Goal: Answer question/provide support

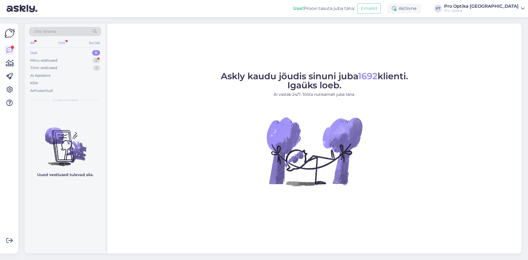
click at [58, 42] on div "Web" at bounding box center [62, 42] width 10 height 7
click at [64, 63] on div "Minu vestlused 2" at bounding box center [65, 61] width 72 height 8
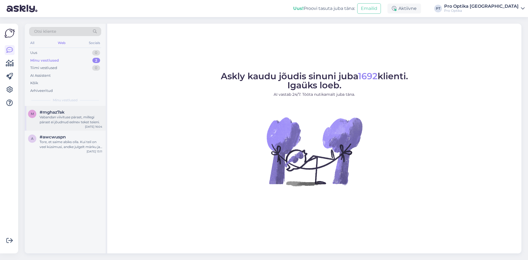
click at [76, 117] on div "Vabandan viivituse pärast, millegi pärast ei jõudnud eelnev tekst teieni." at bounding box center [71, 120] width 63 height 10
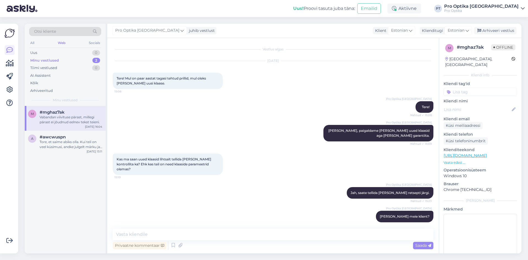
scroll to position [151, 0]
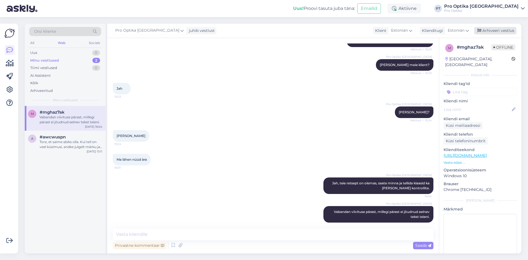
click at [494, 29] on div "Arhiveeri vestlus" at bounding box center [495, 30] width 42 height 7
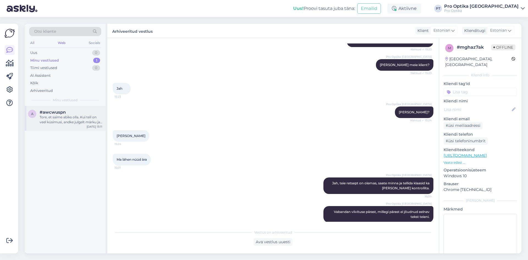
click at [91, 121] on div "Tore, et saime abiks olla. Kui teil on veel küsimusi, andke julgelt märku ja ai…" at bounding box center [71, 120] width 63 height 10
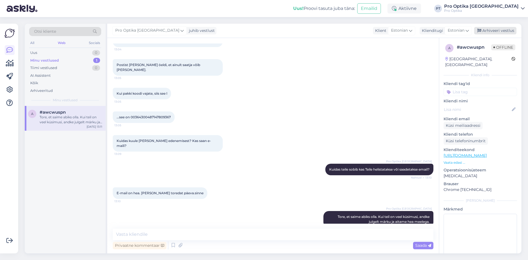
click at [486, 31] on div "Arhiveeri vestlus" at bounding box center [495, 30] width 42 height 7
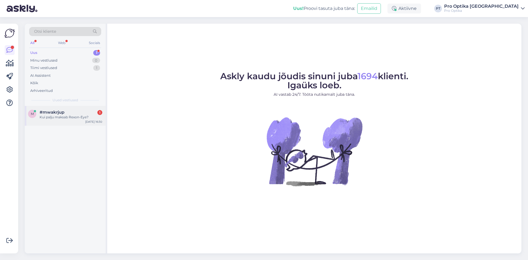
click at [54, 113] on span "#mwakrjup" at bounding box center [52, 112] width 25 height 5
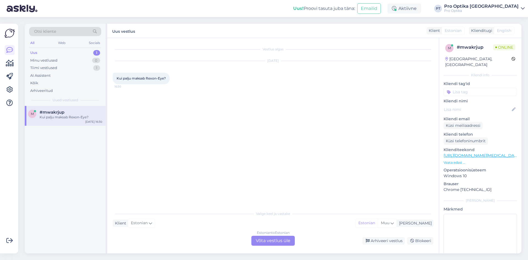
click at [263, 236] on div "Estonian to Estonian Võta vestlus üle" at bounding box center [272, 241] width 43 height 10
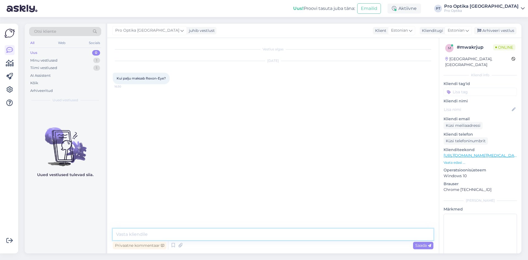
click at [222, 232] on textarea at bounding box center [273, 234] width 320 height 12
type textarea "Tere!"
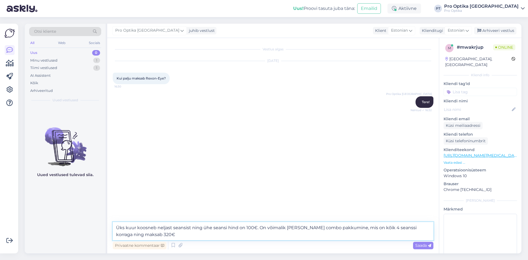
type textarea "Üks kuur koosneb neljast seansist ning ühe seansi hind on 100€. On võimalik [PE…"
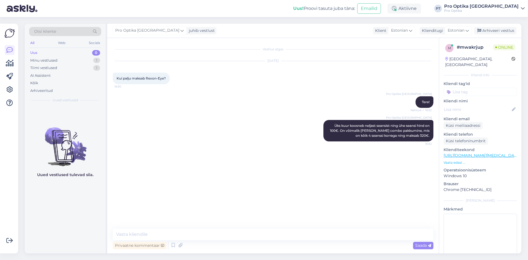
click at [65, 221] on div "Uued vestlused tulevad siia." at bounding box center [65, 179] width 81 height 147
